Goal: Task Accomplishment & Management: Manage account settings

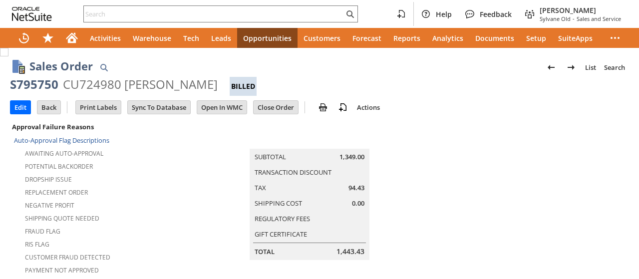
scroll to position [732, 0]
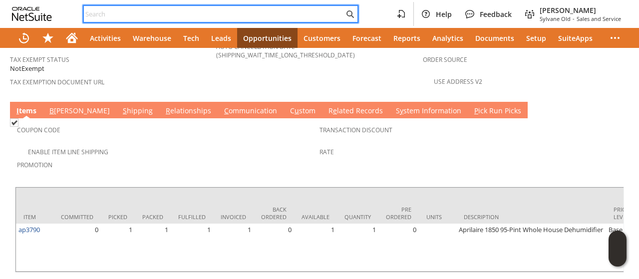
paste input "9365815356"
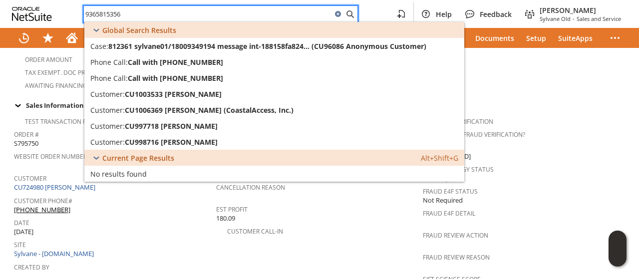
type input "9365815356"
click at [524, 162] on div "Fraud Idology Status Not Required" at bounding box center [523, 172] width 201 height 21
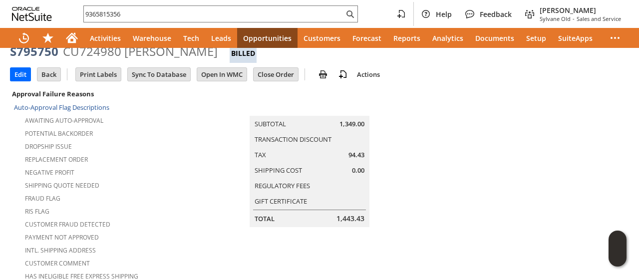
scroll to position [0, 0]
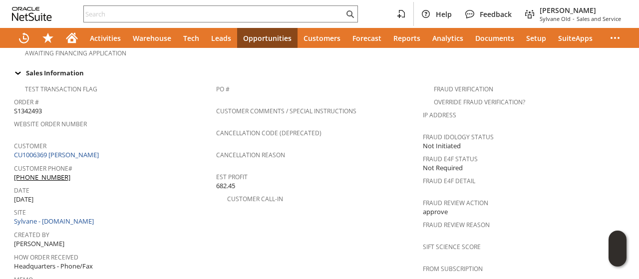
scroll to position [351, 0]
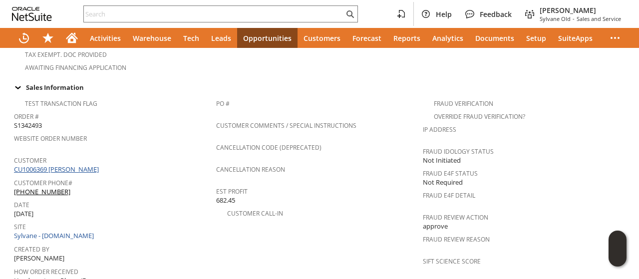
click at [86, 165] on link "CU1006369 [PERSON_NAME]" at bounding box center [57, 169] width 87 height 9
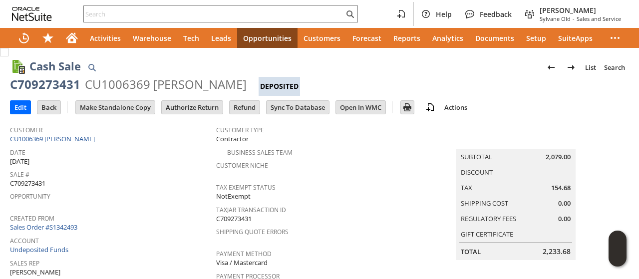
click at [159, 85] on div "CU1006369 fred holland" at bounding box center [166, 84] width 162 height 16
drag, startPoint x: 159, startPoint y: 85, endPoint x: 199, endPoint y: 83, distance: 40.0
click at [199, 83] on div "CU1006369 [PERSON_NAME]" at bounding box center [166, 84] width 162 height 16
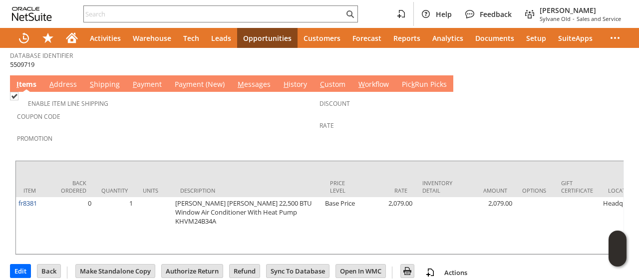
click at [253, 79] on link "M essages" at bounding box center [254, 84] width 38 height 11
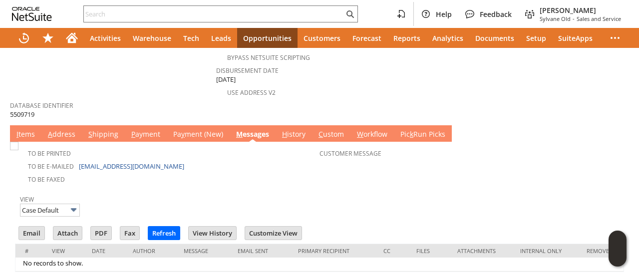
click at [61, 129] on link "A ddress" at bounding box center [61, 134] width 32 height 11
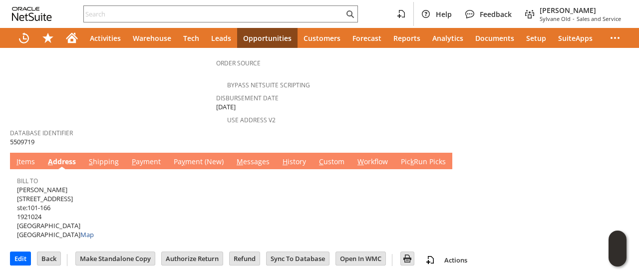
scroll to position [437, 0]
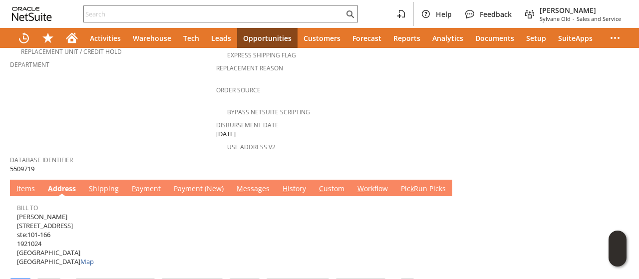
click at [97, 184] on link "S hipping" at bounding box center [103, 189] width 35 height 11
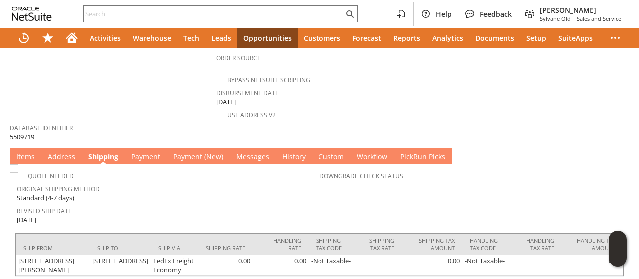
scroll to position [492, 0]
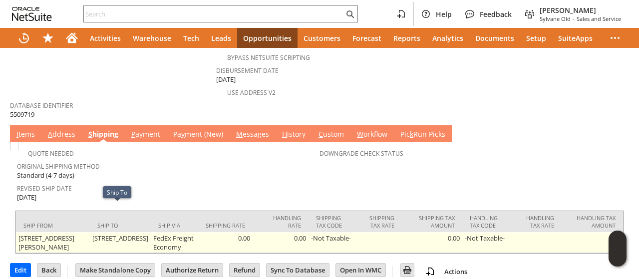
click at [90, 232] on td "3011 hwy 30 w ste 101-166 huntsville TX 77340 United States" at bounding box center [120, 242] width 61 height 21
drag, startPoint x: 88, startPoint y: 210, endPoint x: 115, endPoint y: 210, distance: 27.0
click at [115, 232] on td "3011 hwy 30 w ste 101-166 huntsville TX 77340 United States" at bounding box center [120, 242] width 61 height 21
copy td "3011 hwy 30"
click at [135, 232] on td "3011 hwy 30 w ste 101-166 huntsville TX 77340 United States" at bounding box center [120, 242] width 61 height 21
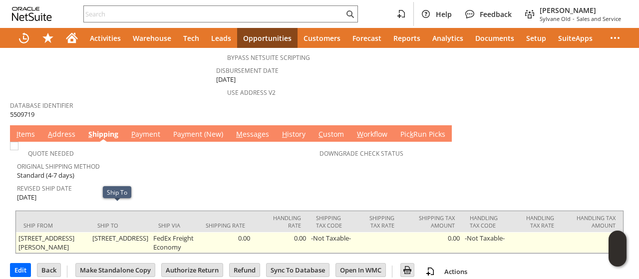
drag, startPoint x: 135, startPoint y: 208, endPoint x: 100, endPoint y: 217, distance: 35.6
click at [100, 232] on td "3011 hwy 30 w ste 101-166 huntsville TX 77340 United States" at bounding box center [120, 242] width 61 height 21
copy td "ste 101-166"
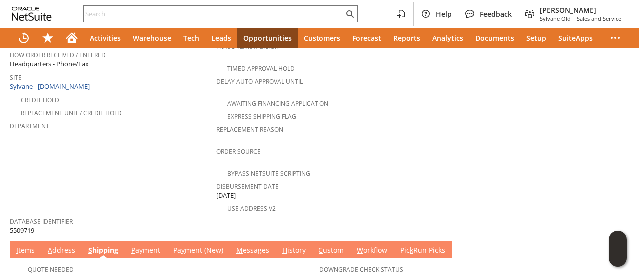
scroll to position [450, 0]
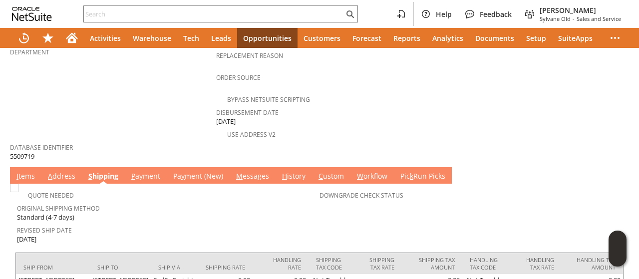
click at [26, 171] on link "I tems" at bounding box center [25, 176] width 23 height 11
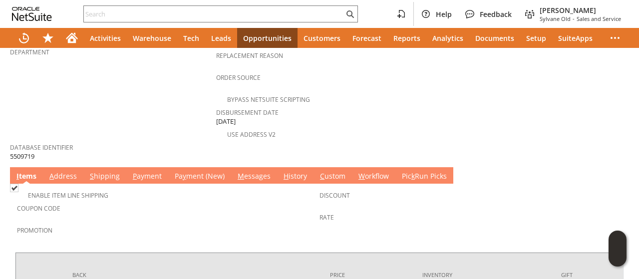
scroll to position [542, 0]
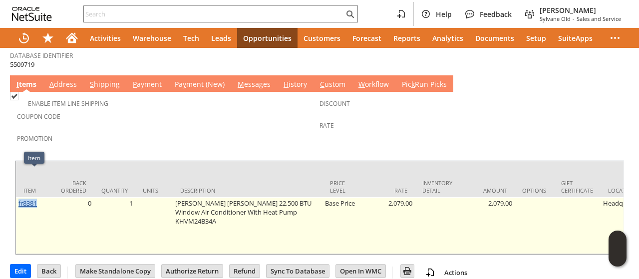
drag, startPoint x: 39, startPoint y: 176, endPoint x: 18, endPoint y: 178, distance: 21.1
click at [18, 197] on td "fr8381" at bounding box center [34, 225] width 37 height 57
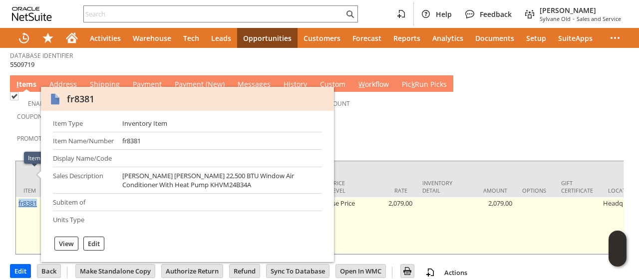
copy link "fr8381"
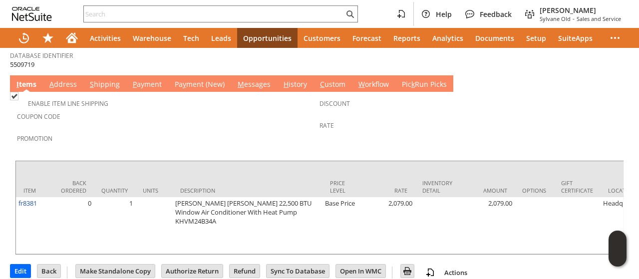
click at [386, 118] on div "Rate" at bounding box center [469, 128] width 298 height 21
click at [99, 79] on link "S hipping" at bounding box center [104, 84] width 35 height 11
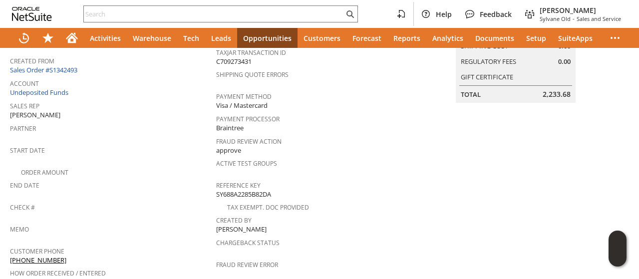
scroll to position [142, 0]
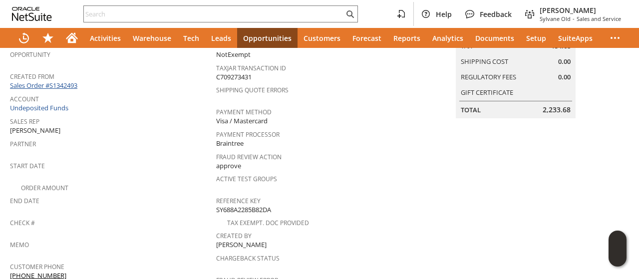
click at [61, 82] on link "Sales Order #S1342493" at bounding box center [45, 85] width 70 height 9
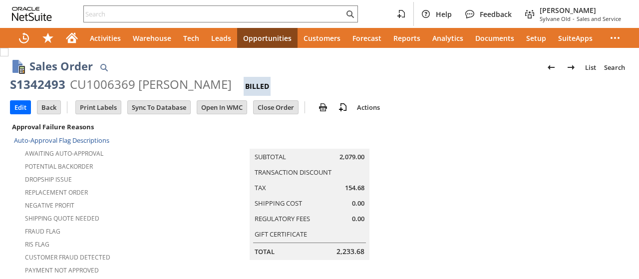
scroll to position [724, 0]
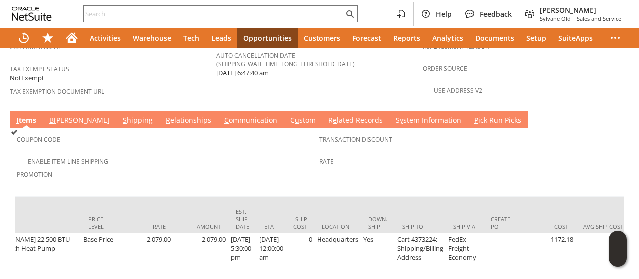
click at [406, 154] on span "Rate" at bounding box center [469, 159] width 298 height 11
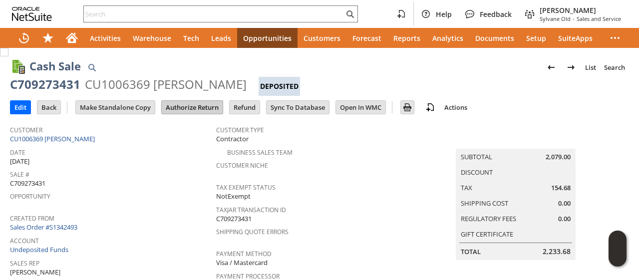
click at [188, 106] on input "Authorize Return" at bounding box center [192, 107] width 61 height 13
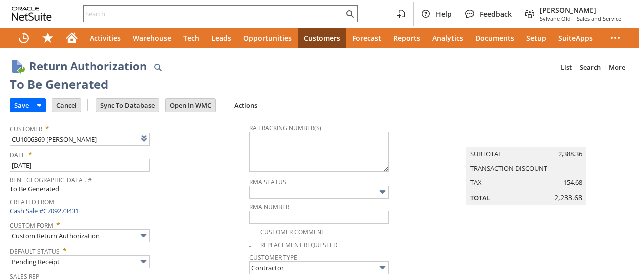
type input "Add"
type input "Copy Previous"
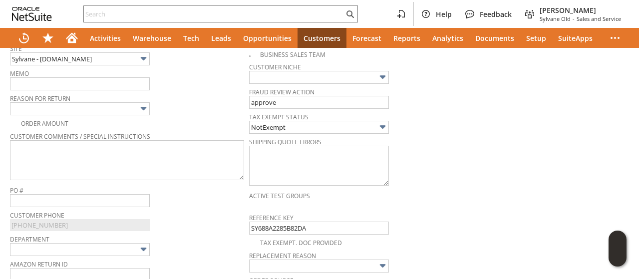
scroll to position [251, 0]
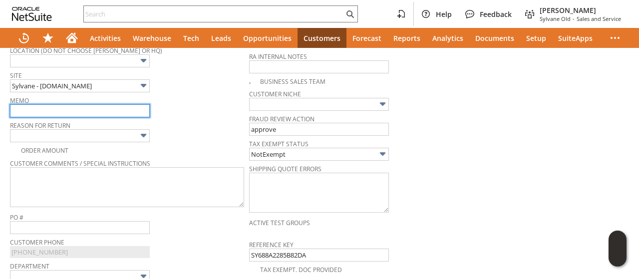
click at [76, 106] on input "text" at bounding box center [80, 110] width 140 height 13
type input "unit is not powering at all, even though electrician shows power is going to ht…"
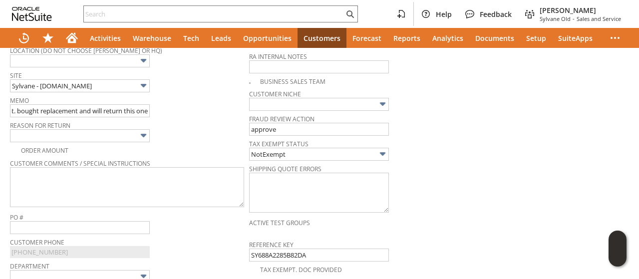
scroll to position [0, 0]
click at [79, 123] on span "Reason For Return" at bounding box center [127, 123] width 234 height 11
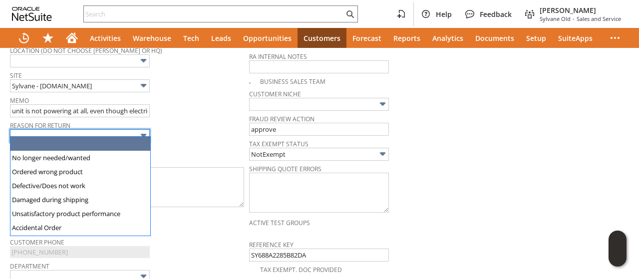
click at [78, 129] on input "text" at bounding box center [80, 135] width 140 height 13
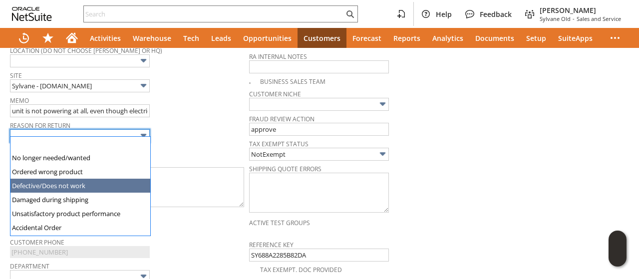
type input "Defective/Does not work"
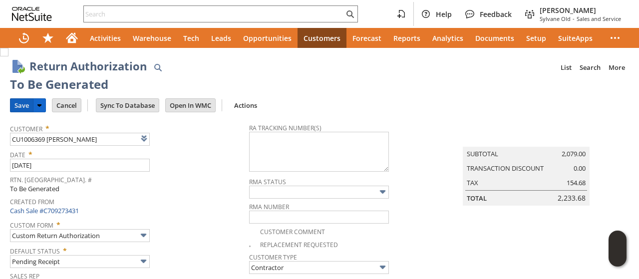
click at [25, 107] on input "Save" at bounding box center [21, 105] width 22 height 13
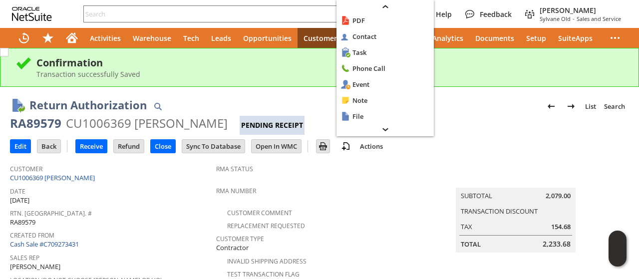
scroll to position [20, 0]
